Goal: Task Accomplishment & Management: Use online tool/utility

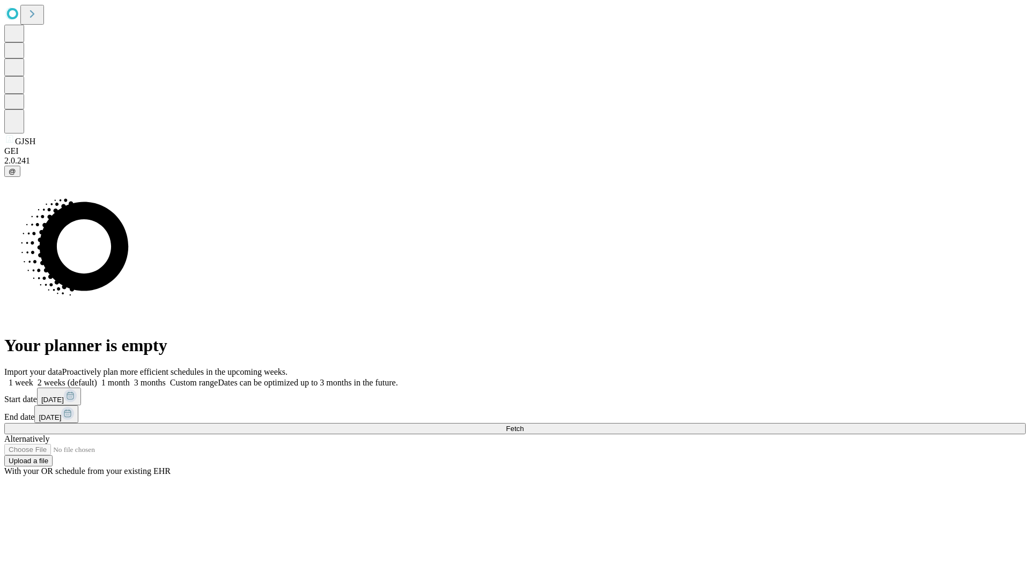
click at [523, 425] on span "Fetch" at bounding box center [515, 429] width 18 height 8
